Goal: Find specific page/section: Find specific page/section

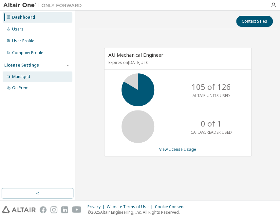
click at [21, 72] on div "Managed" at bounding box center [38, 76] width 70 height 10
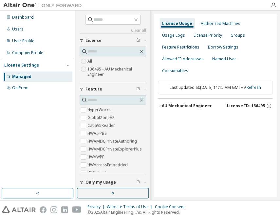
click at [193, 103] on div "AU Mechanical Engineer" at bounding box center [187, 105] width 50 height 5
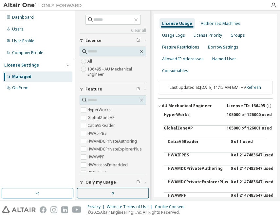
click at [197, 108] on div "AU Mechanical Engineer" at bounding box center [187, 105] width 50 height 5
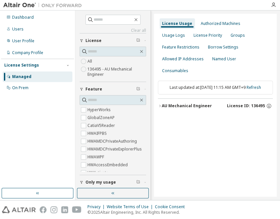
click at [194, 103] on div "AU Mechanical Engineer" at bounding box center [187, 105] width 50 height 5
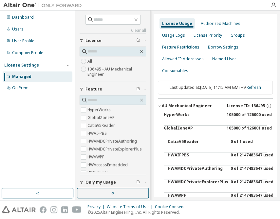
click at [243, 120] on div "105000 of 126000 used" at bounding box center [256, 120] width 59 height 16
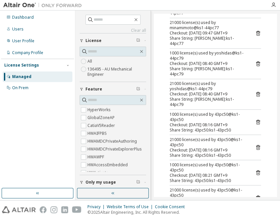
scroll to position [328, 0]
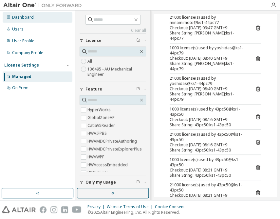
click at [13, 16] on div "Dashboard" at bounding box center [23, 17] width 22 height 5
